Goal: Task Accomplishment & Management: Manage account settings

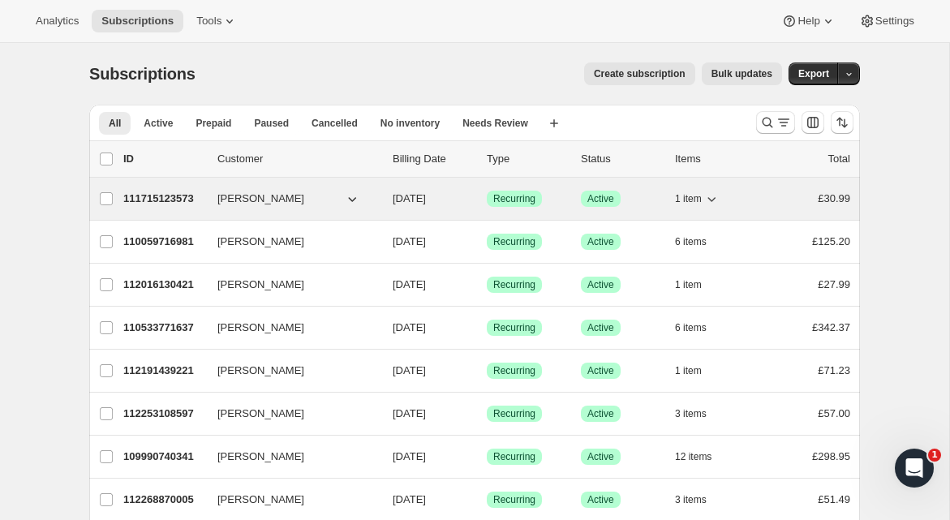
click at [244, 200] on span "[PERSON_NAME]" at bounding box center [260, 199] width 87 height 16
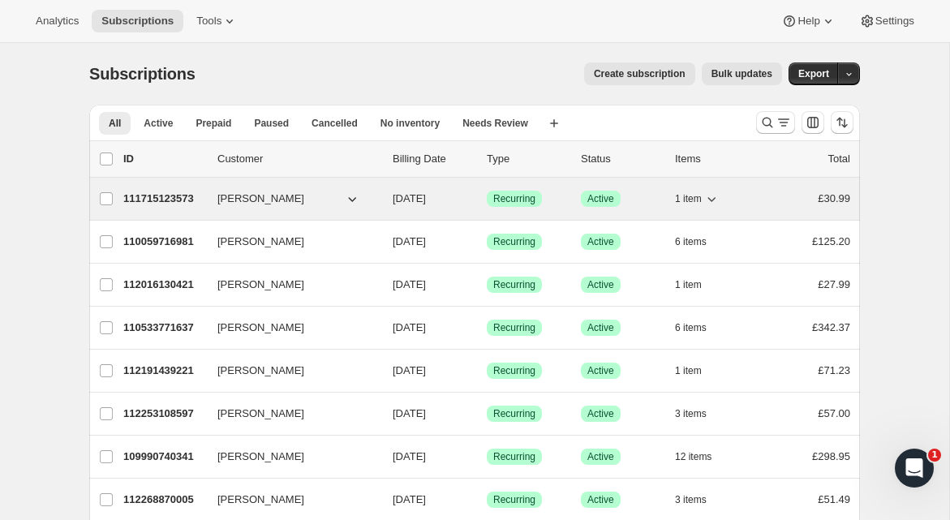
click at [175, 195] on p "111715123573" at bounding box center [163, 199] width 81 height 16
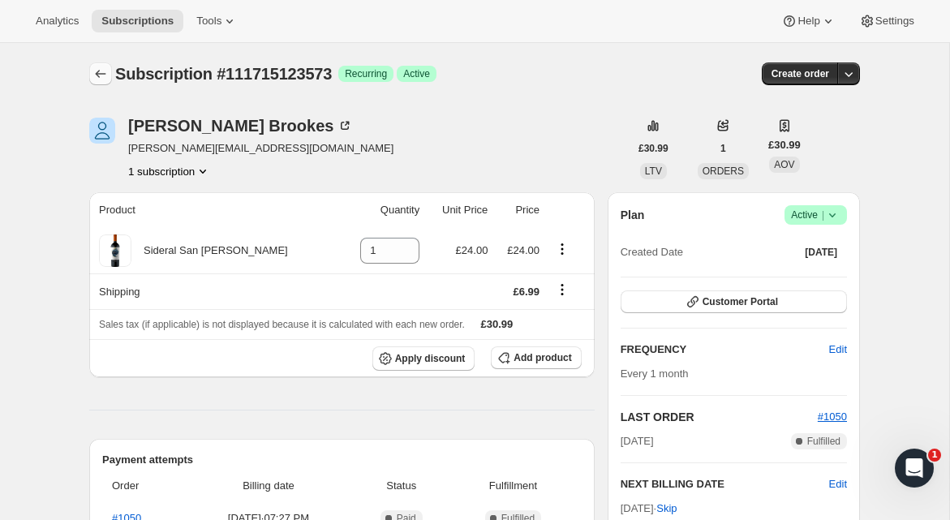
click at [95, 73] on icon "Subscriptions" at bounding box center [100, 74] width 16 height 16
